Goal: Transaction & Acquisition: Purchase product/service

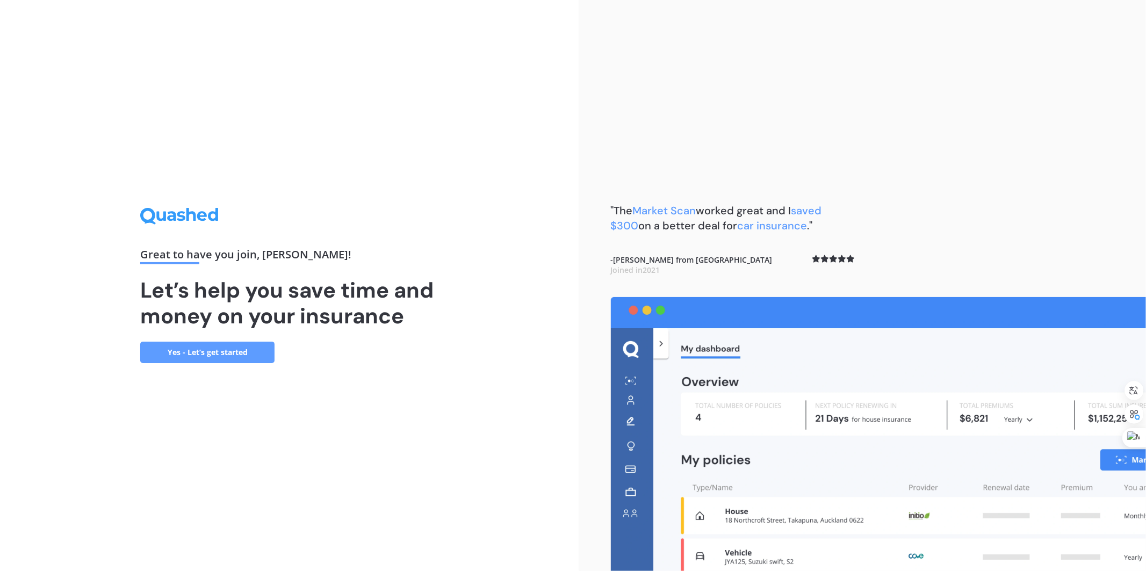
click at [227, 350] on link "Yes - Let’s get started" at bounding box center [207, 352] width 134 height 21
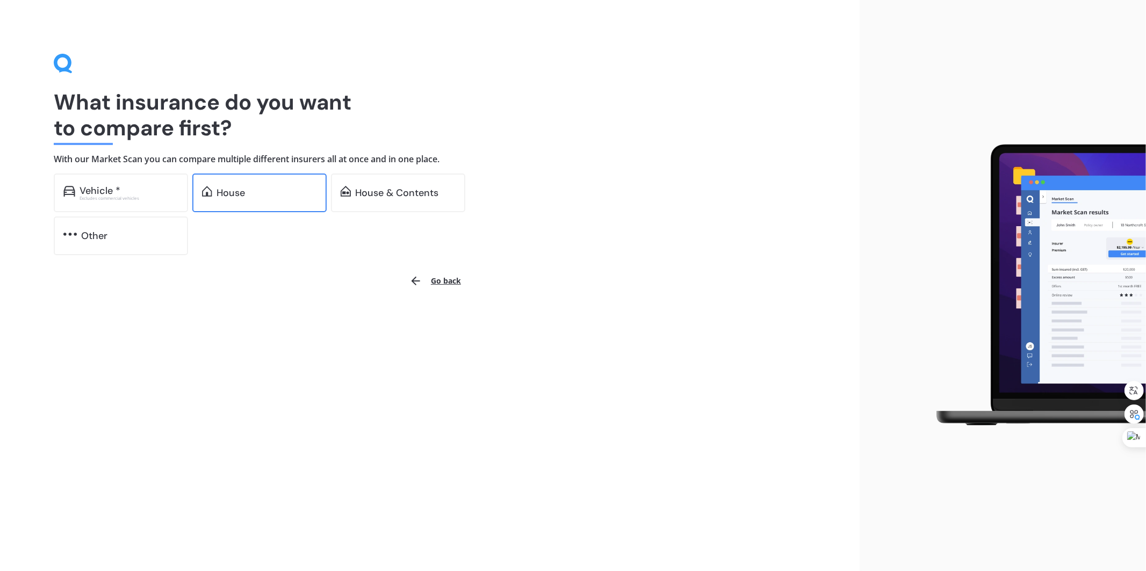
click at [254, 189] on div "House" at bounding box center [267, 193] width 101 height 11
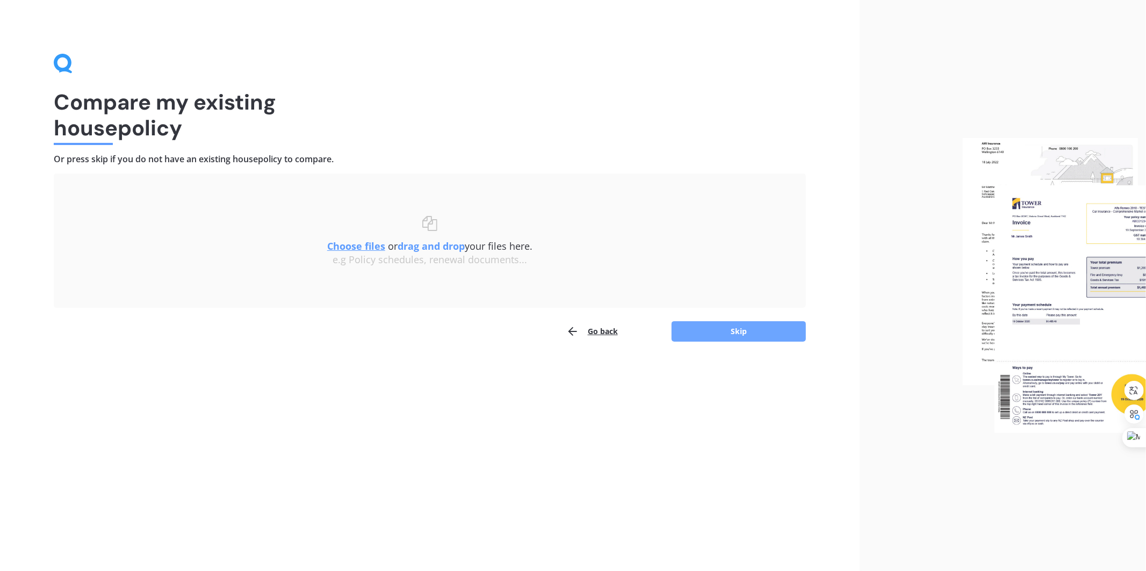
click at [736, 334] on button "Skip" at bounding box center [739, 331] width 134 height 20
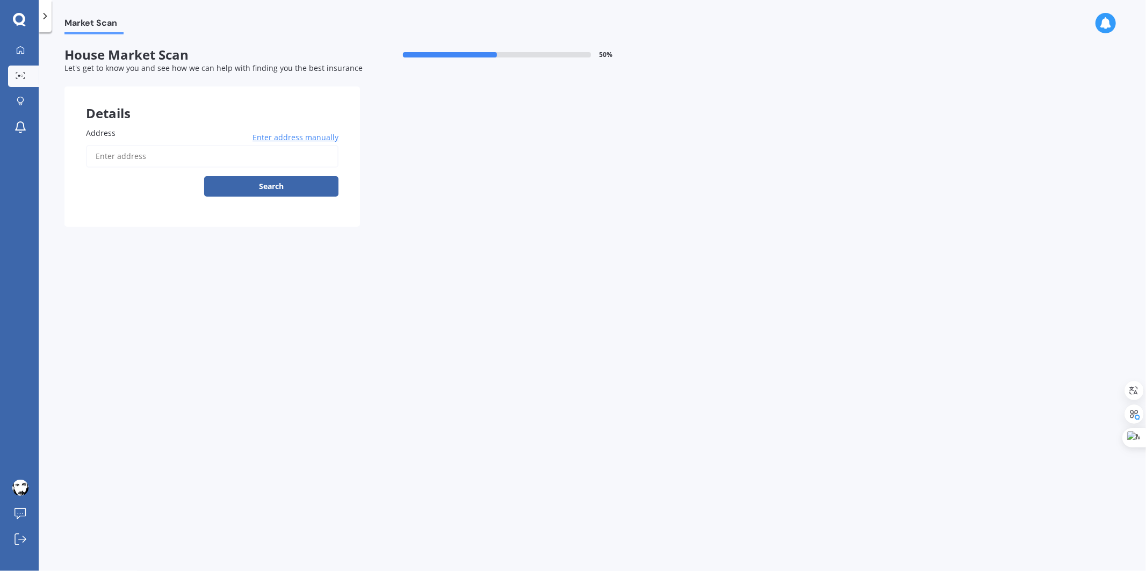
click at [175, 152] on input "Address" at bounding box center [212, 156] width 253 height 23
type input "[STREET_ADDRESS]"
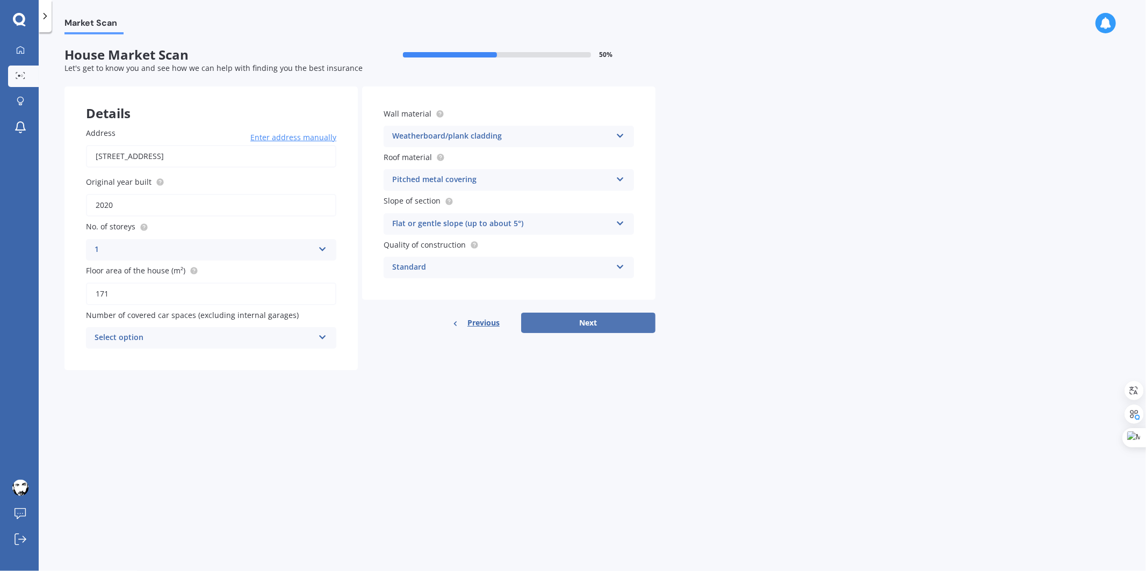
click at [593, 324] on button "Next" at bounding box center [588, 323] width 134 height 20
click at [296, 335] on div "Select option" at bounding box center [206, 338] width 214 height 12
click at [278, 358] on div "0" at bounding box center [211, 358] width 248 height 19
click at [603, 327] on button "Next" at bounding box center [588, 323] width 134 height 20
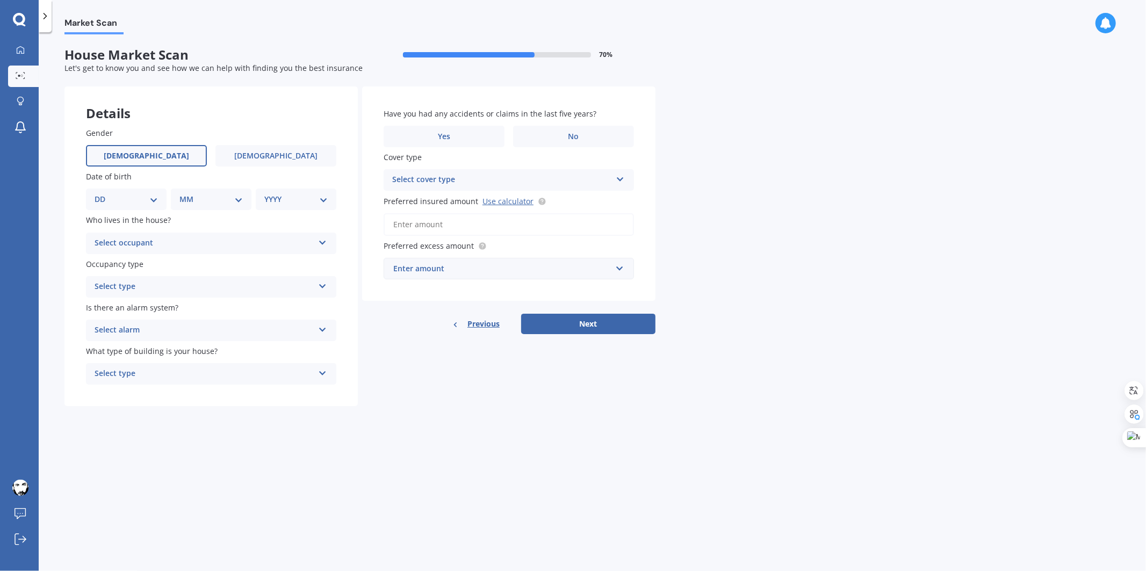
click at [160, 154] on label "[DEMOGRAPHIC_DATA]" at bounding box center [146, 155] width 121 height 21
click at [0, 0] on input "[DEMOGRAPHIC_DATA]" at bounding box center [0, 0] width 0 height 0
click at [142, 197] on select "DD 01 02 03 04 05 06 07 08 09 10 11 12 13 14 15 16 17 18 19 20 21 22 23 24 25 2…" at bounding box center [126, 199] width 63 height 12
select select "09"
click at [103, 193] on select "DD 01 02 03 04 05 06 07 08 09 10 11 12 13 14 15 16 17 18 19 20 21 22 23 24 25 2…" at bounding box center [126, 199] width 63 height 12
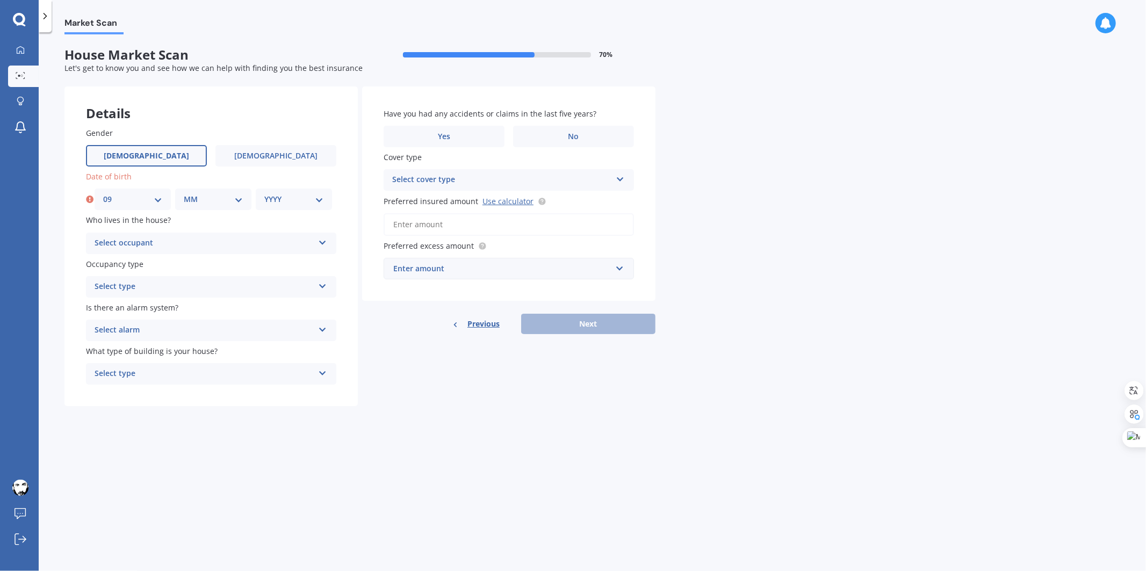
click at [226, 197] on select "MM 01 02 03 04 05 06 07 08 09 10 11 12" at bounding box center [213, 199] width 59 height 12
select select "01"
click at [184, 193] on select "MM 01 02 03 04 05 06 07 08 09 10 11 12" at bounding box center [213, 199] width 59 height 12
click at [293, 198] on select "YYYY 2009 2008 2007 2006 2005 2004 2003 2002 2001 2000 1999 1998 1997 1996 1995…" at bounding box center [293, 199] width 59 height 12
select select "1982"
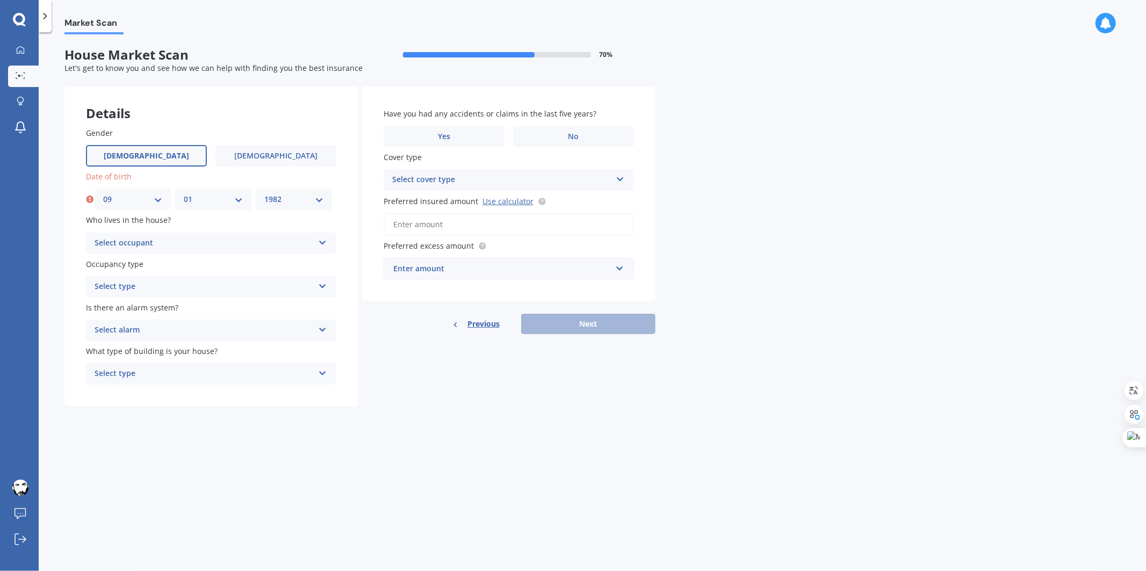
click at [264, 193] on select "YYYY 2009 2008 2007 2006 2005 2004 2003 2002 2001 2000 1999 1998 1997 1996 1995…" at bounding box center [293, 199] width 59 height 12
click at [195, 242] on div "Select occupant" at bounding box center [204, 243] width 219 height 13
click at [196, 267] on div "Owner" at bounding box center [211, 264] width 249 height 19
click at [196, 285] on div "Select type" at bounding box center [204, 287] width 219 height 13
click at [195, 311] on div "Permanent" at bounding box center [211, 307] width 249 height 19
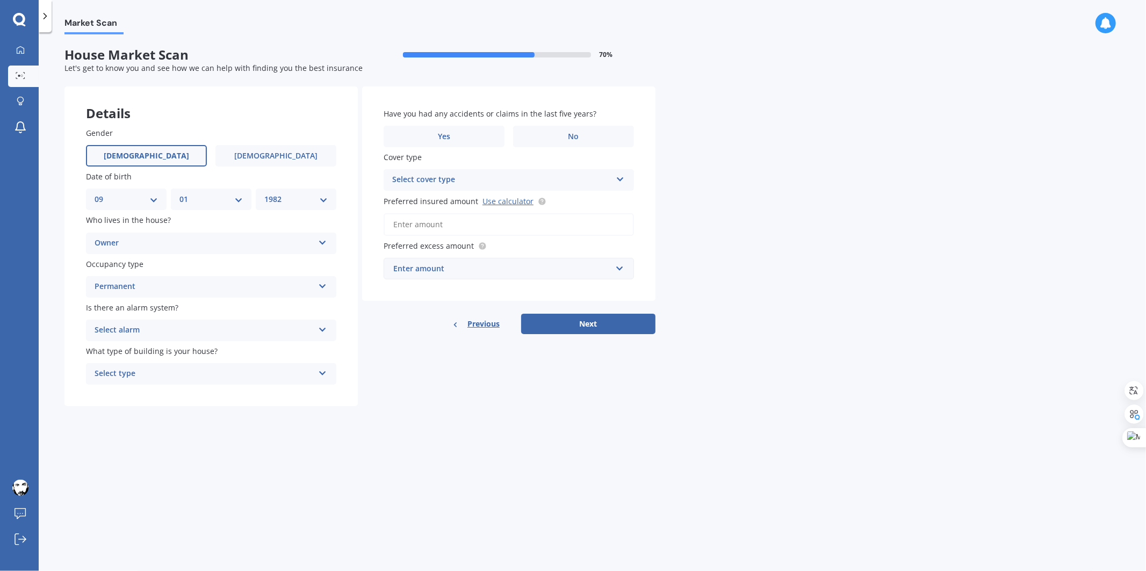
click at [200, 321] on div "Select alarm Yes, monitored Yes, not monitored No" at bounding box center [211, 330] width 250 height 21
click at [148, 369] on span "Yes, not monitored" at bounding box center [130, 370] width 71 height 10
click at [204, 375] on div "Select type" at bounding box center [204, 374] width 219 height 13
click at [198, 394] on div "Freestanding" at bounding box center [211, 394] width 249 height 19
click at [565, 131] on label "No" at bounding box center [573, 136] width 121 height 21
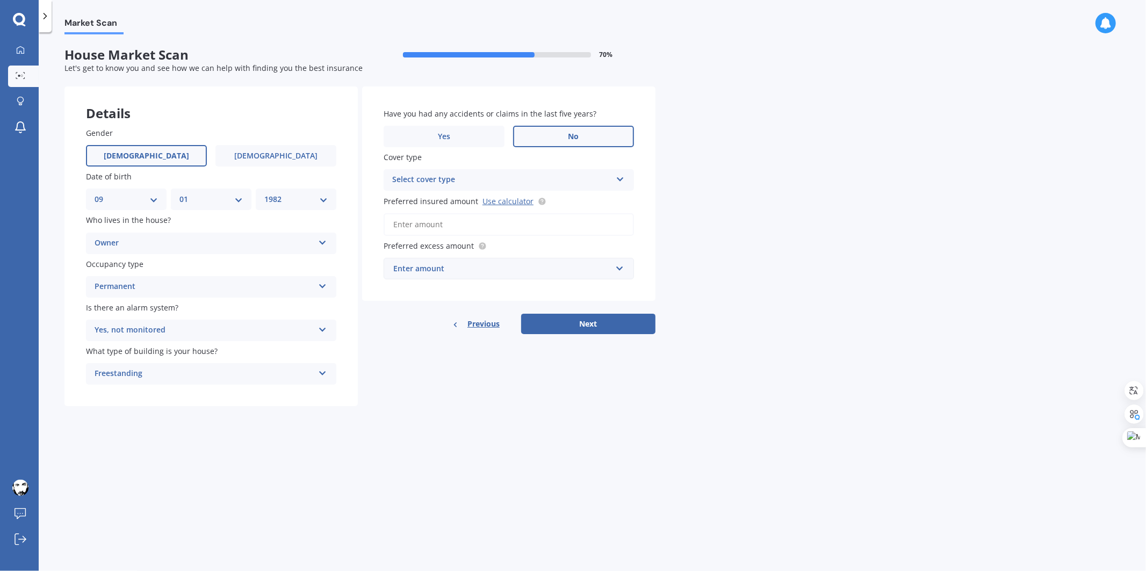
click at [0, 0] on input "No" at bounding box center [0, 0] width 0 height 0
click at [556, 181] on div "Select cover type" at bounding box center [501, 180] width 219 height 13
click at [578, 184] on div "High" at bounding box center [501, 180] width 219 height 13
click at [437, 174] on div "Select cover type" at bounding box center [504, 180] width 214 height 12
click at [432, 201] on div "High" at bounding box center [509, 200] width 248 height 19
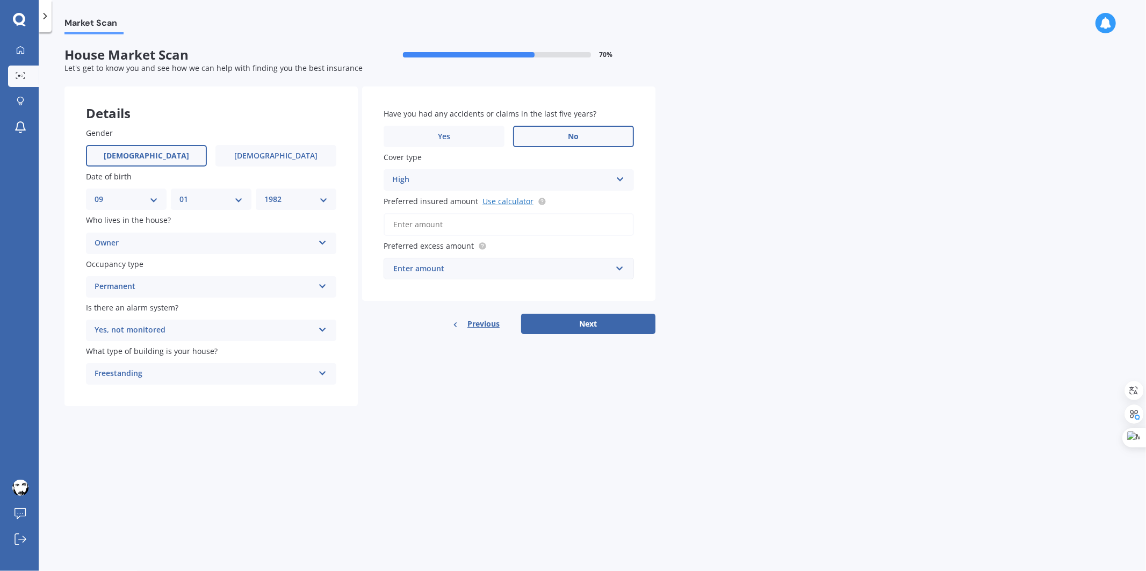
click at [497, 200] on link "Use calculator" at bounding box center [508, 201] width 51 height 10
click at [464, 270] on div "Enter amount" at bounding box center [502, 269] width 218 height 12
click at [496, 222] on input "Preferred insured amount Use calculator" at bounding box center [509, 224] width 250 height 23
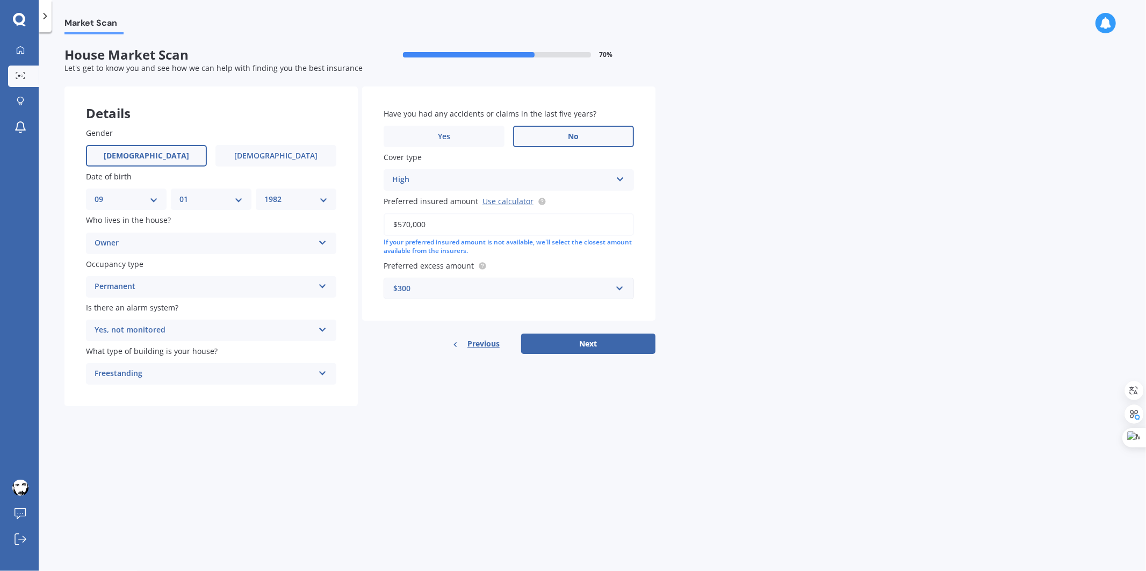
type input "$570,000"
click at [518, 297] on div "Have you had any accidents or claims in the last five years? Yes No Cover type …" at bounding box center [508, 204] width 293 height 235
click at [507, 284] on div "$300" at bounding box center [502, 289] width 218 height 12
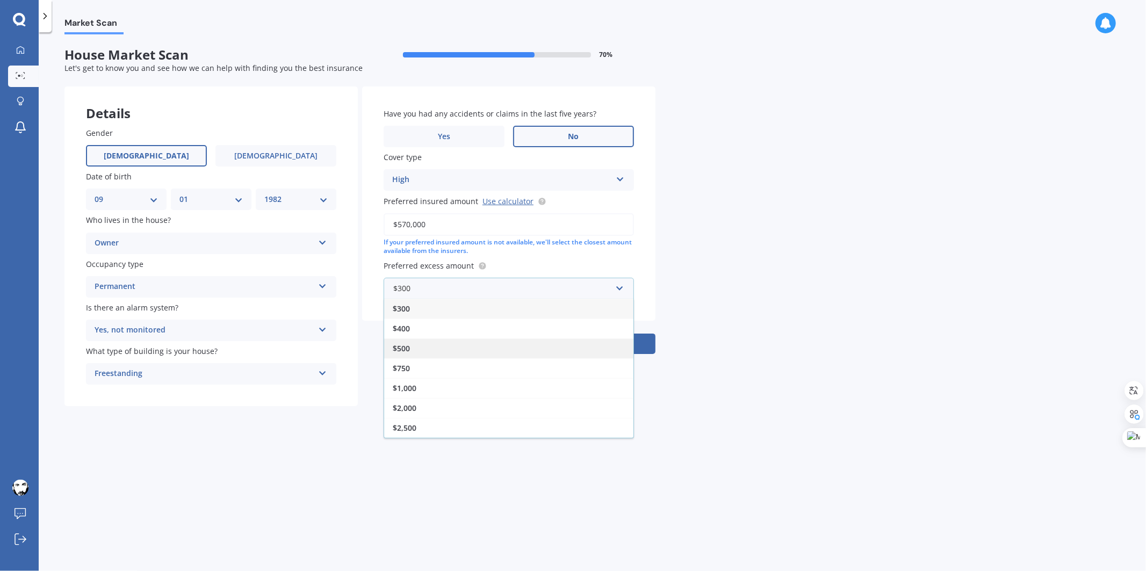
click at [453, 352] on div "$500" at bounding box center [508, 349] width 249 height 20
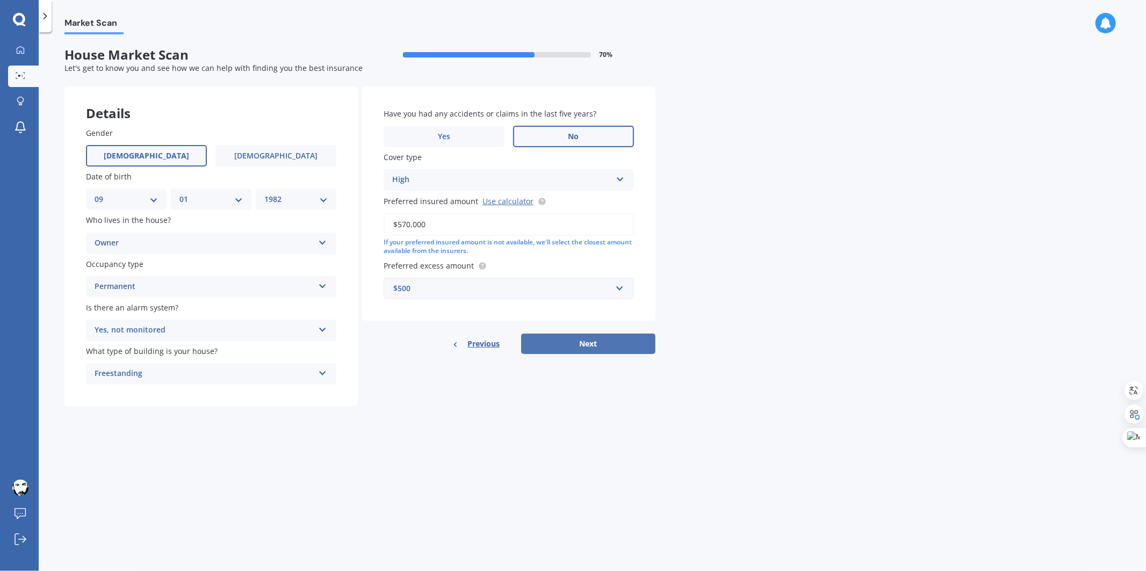
click at [605, 344] on button "Next" at bounding box center [588, 344] width 134 height 20
select select "09"
select select "01"
select select "1982"
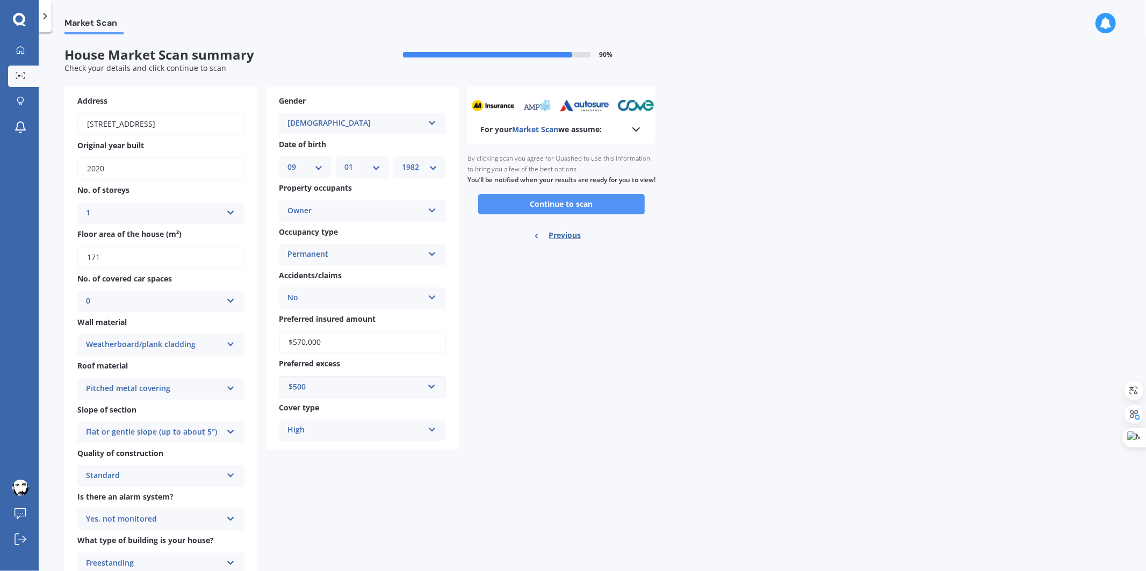
click at [562, 213] on button "Continue to scan" at bounding box center [561, 204] width 167 height 20
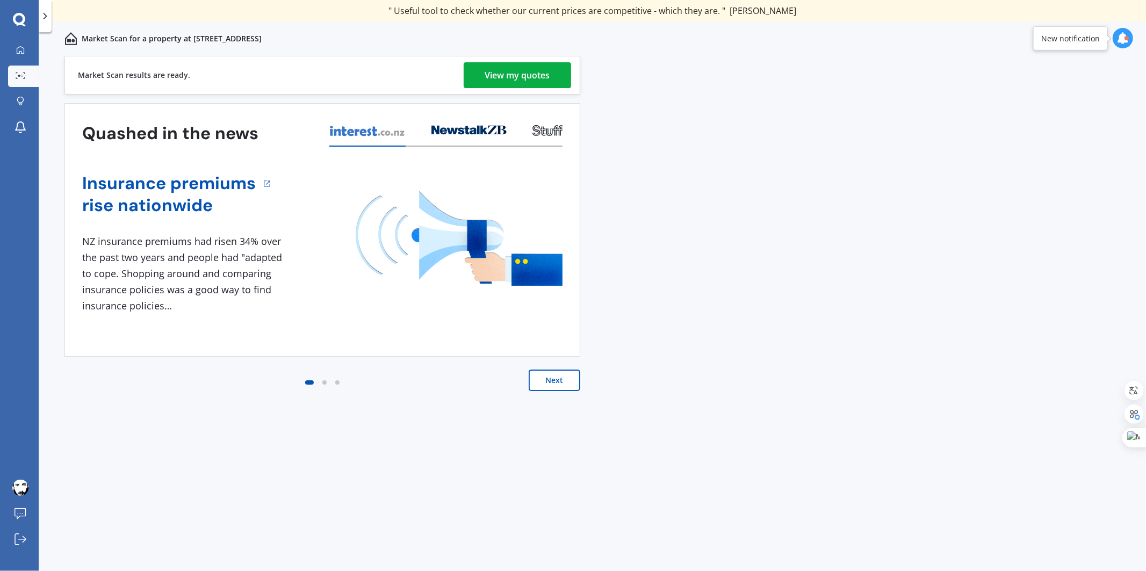
click at [541, 380] on button "Next" at bounding box center [555, 380] width 52 height 21
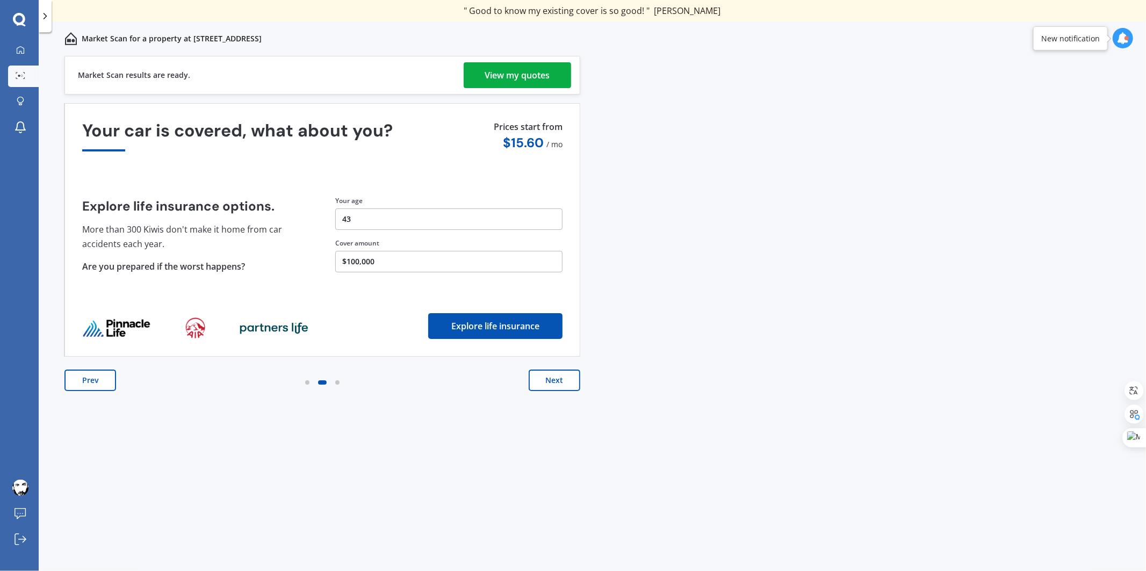
click at [518, 74] on div "View my quotes" at bounding box center [517, 75] width 65 height 26
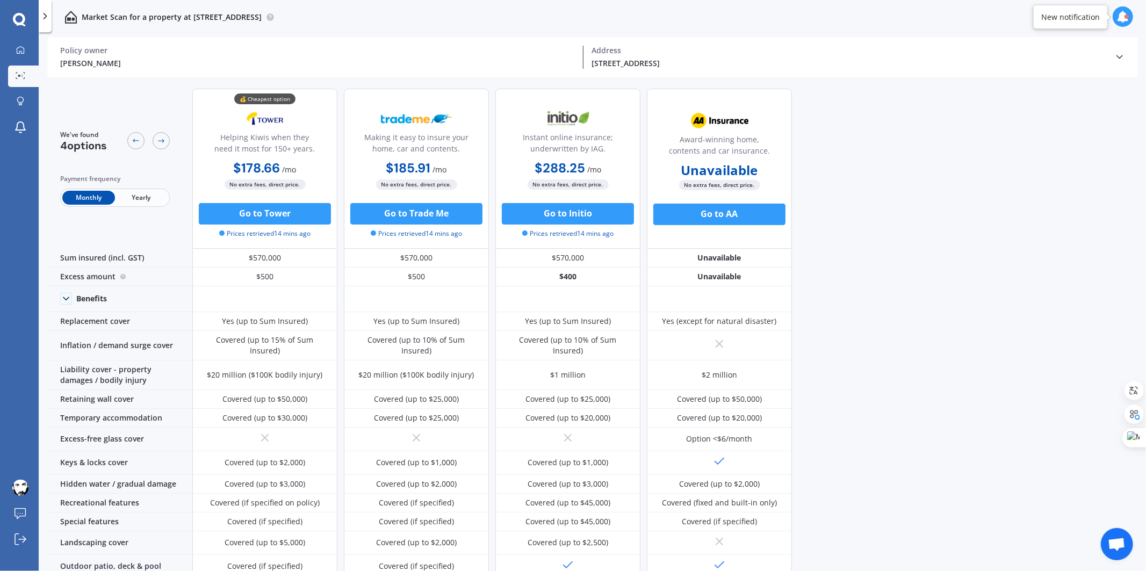
click at [143, 192] on span "Yearly" at bounding box center [141, 198] width 53 height 14
